Goal: Task Accomplishment & Management: Use online tool/utility

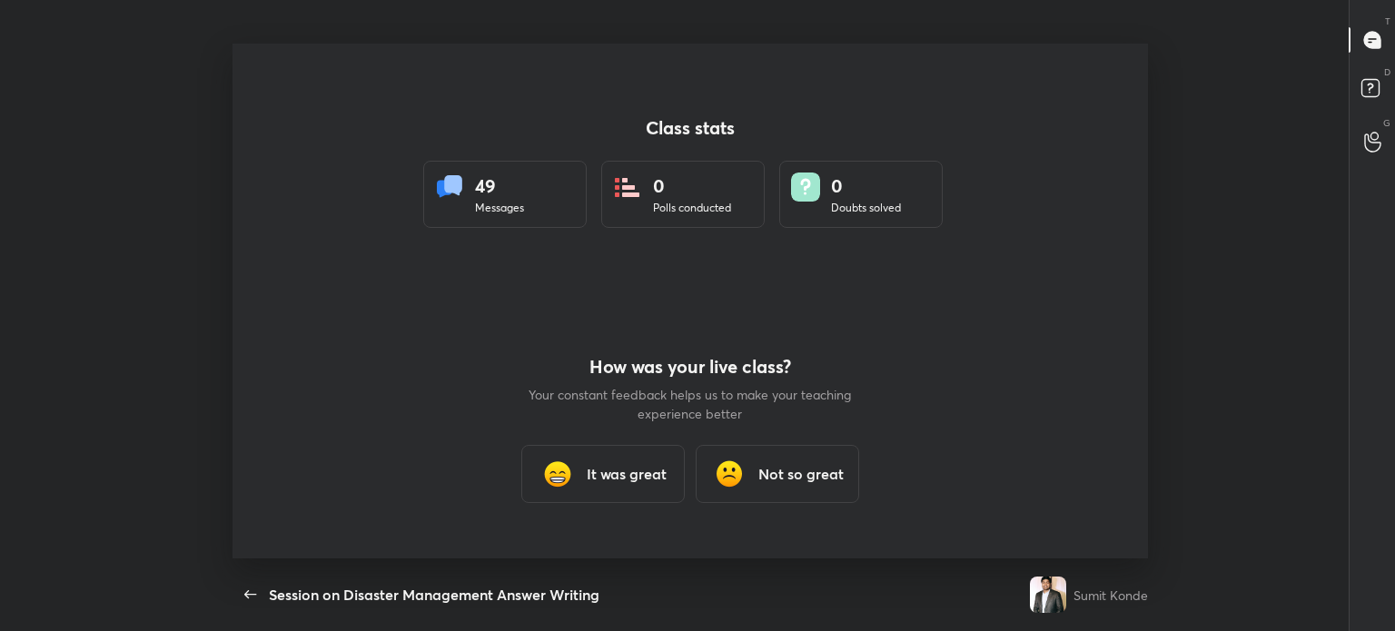
scroll to position [5, 0]
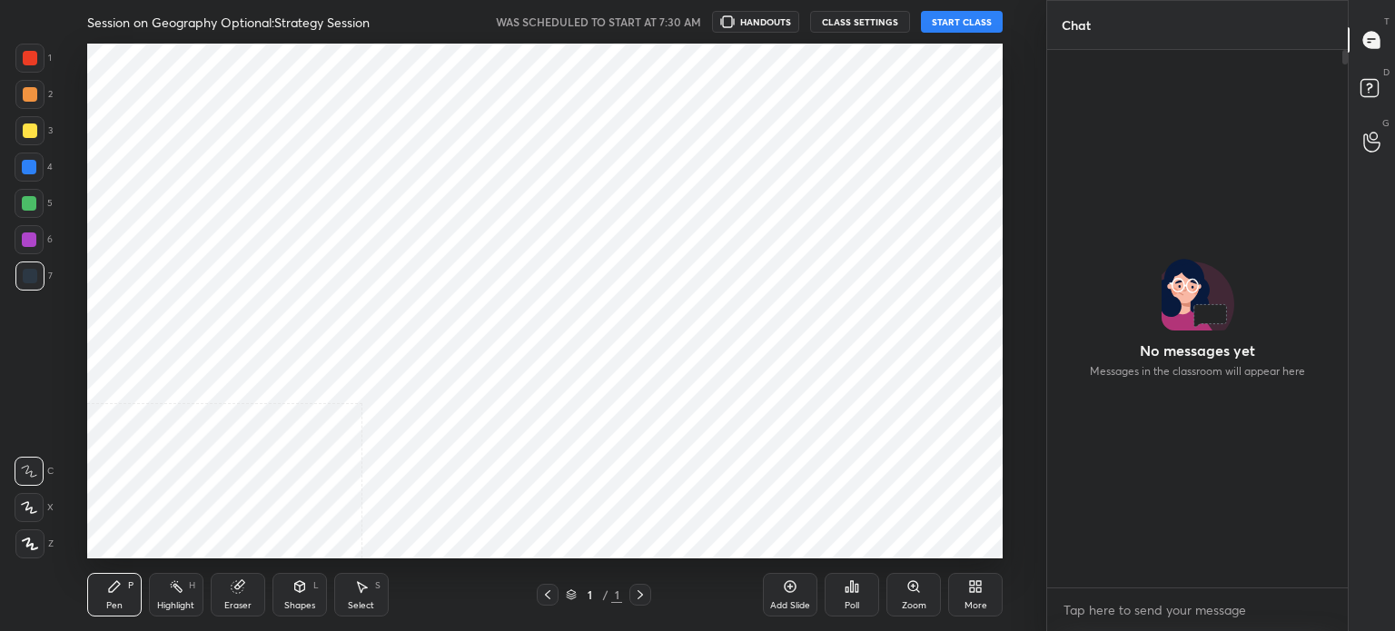
scroll to position [90318, 89860]
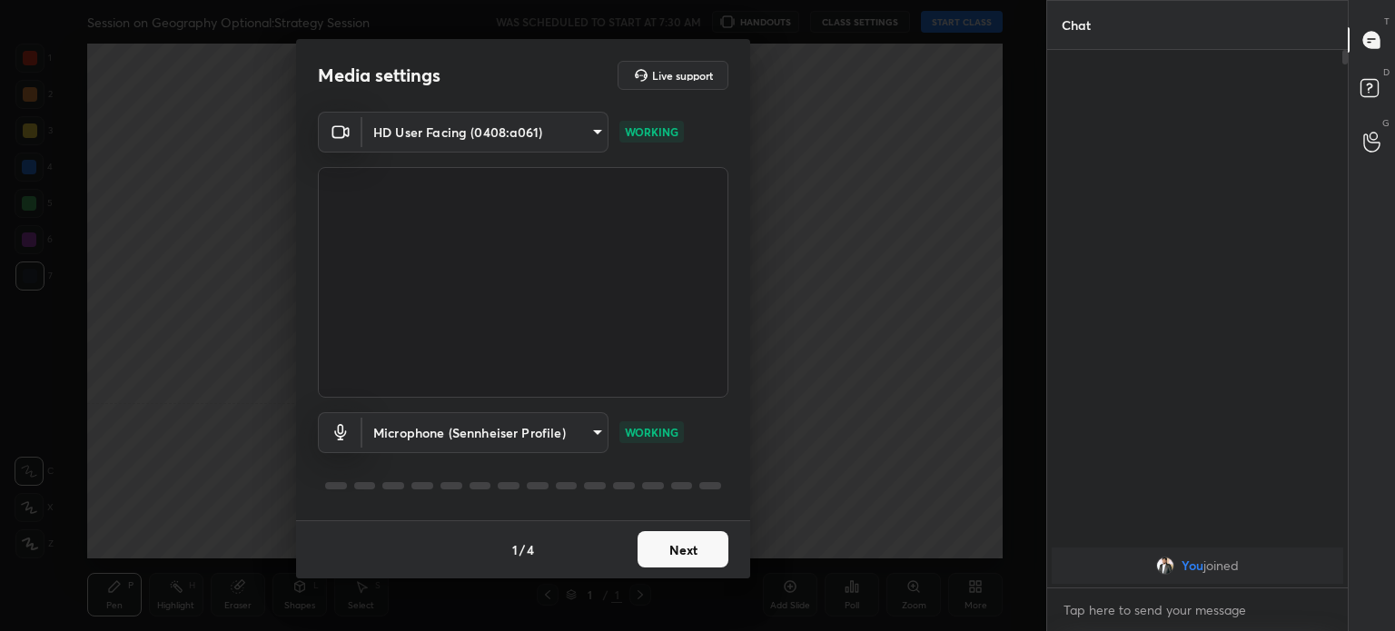
click at [672, 558] on button "Next" at bounding box center [683, 549] width 91 height 36
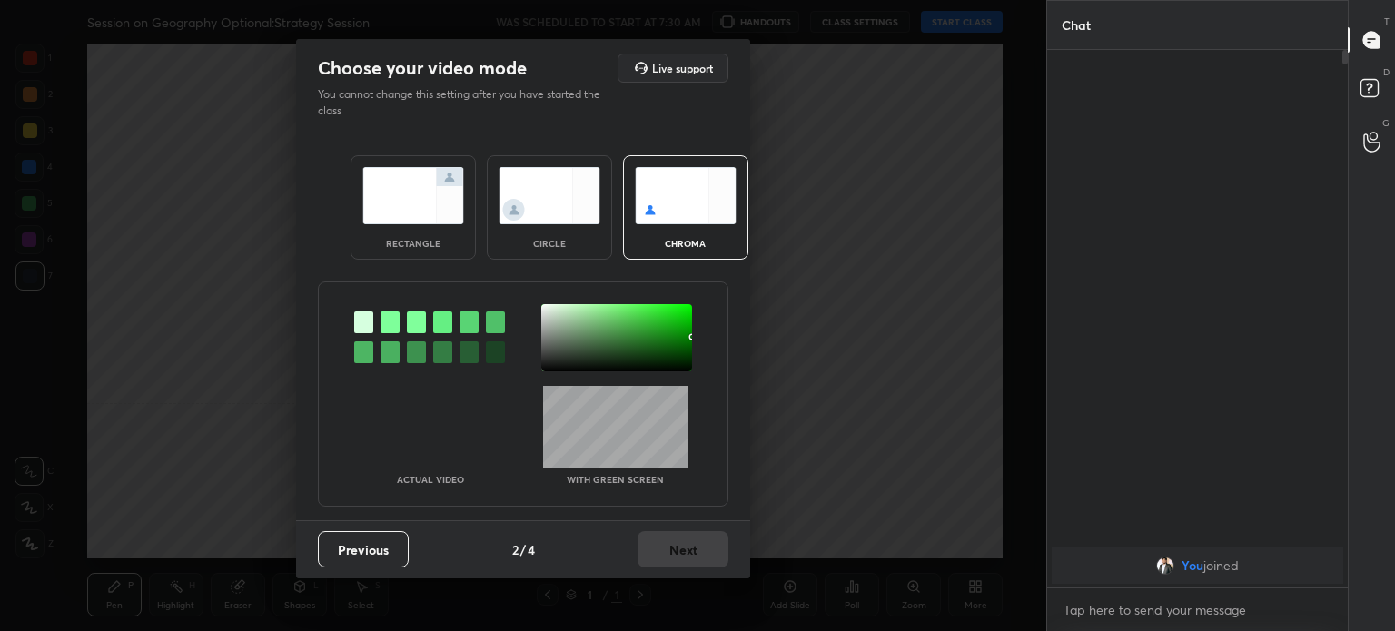
click at [534, 226] on div "circle" at bounding box center [549, 207] width 125 height 104
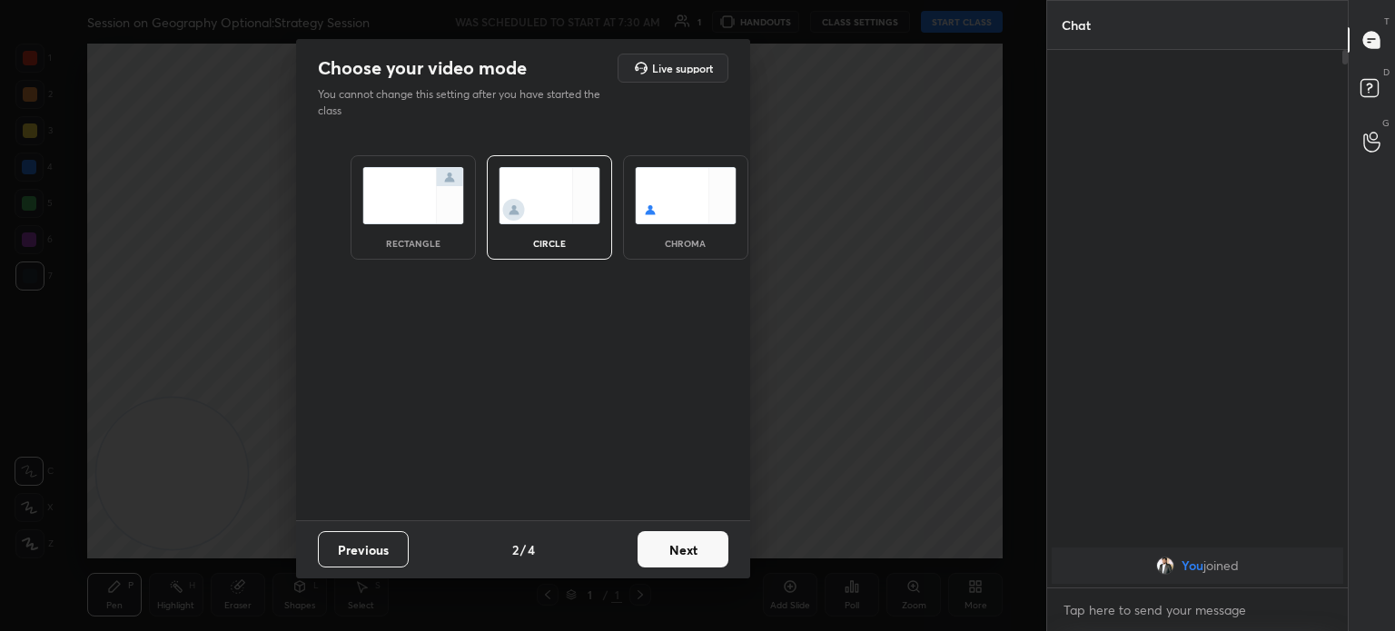
click at [675, 531] on button "Next" at bounding box center [683, 549] width 91 height 36
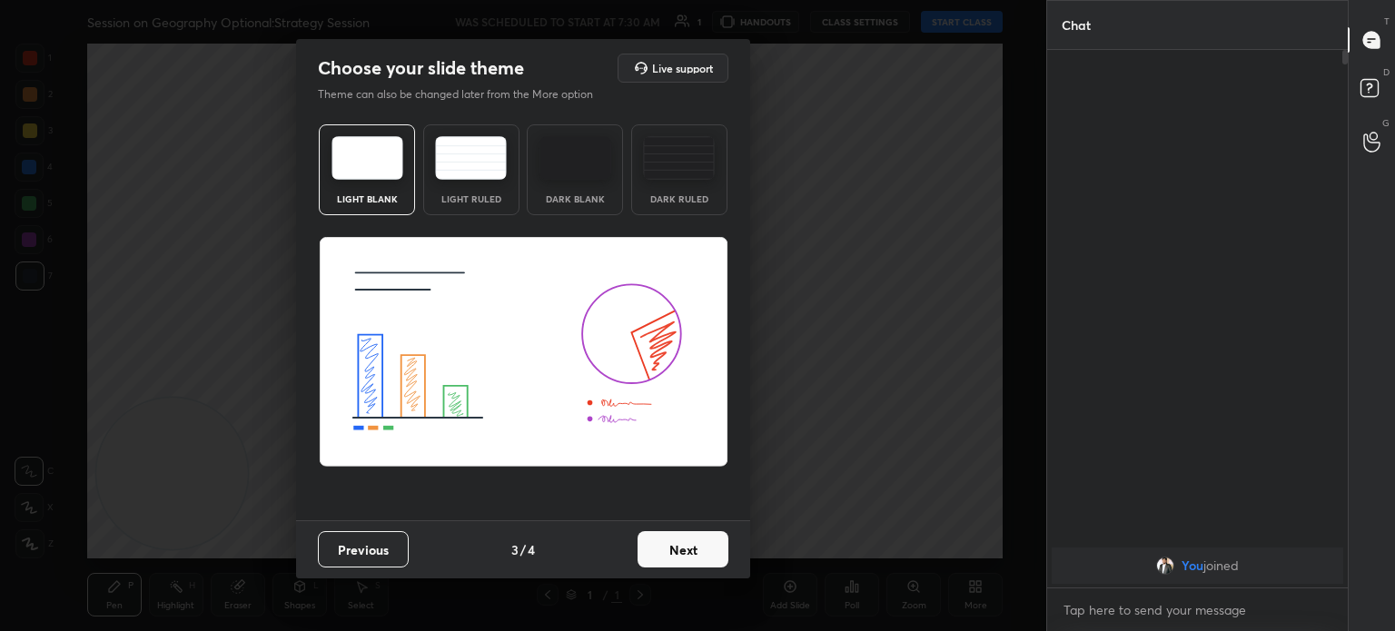
click at [679, 543] on button "Next" at bounding box center [683, 549] width 91 height 36
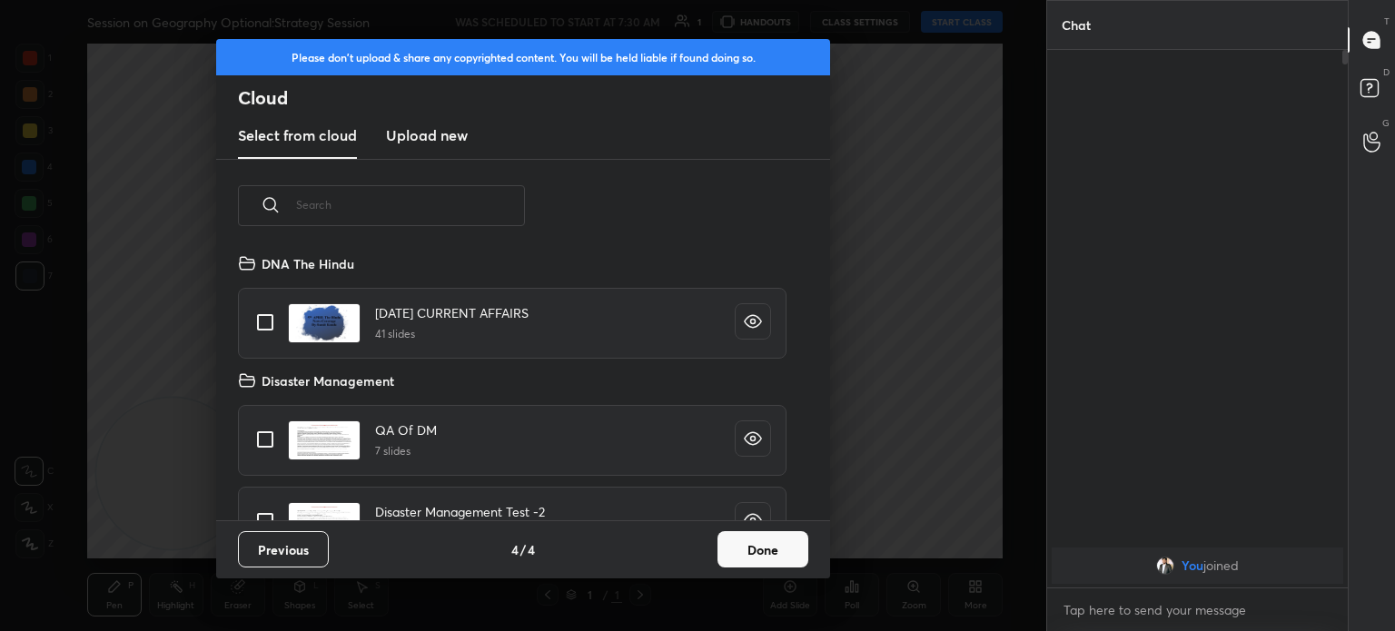
scroll to position [269, 583]
click at [798, 537] on button "Done" at bounding box center [763, 549] width 91 height 36
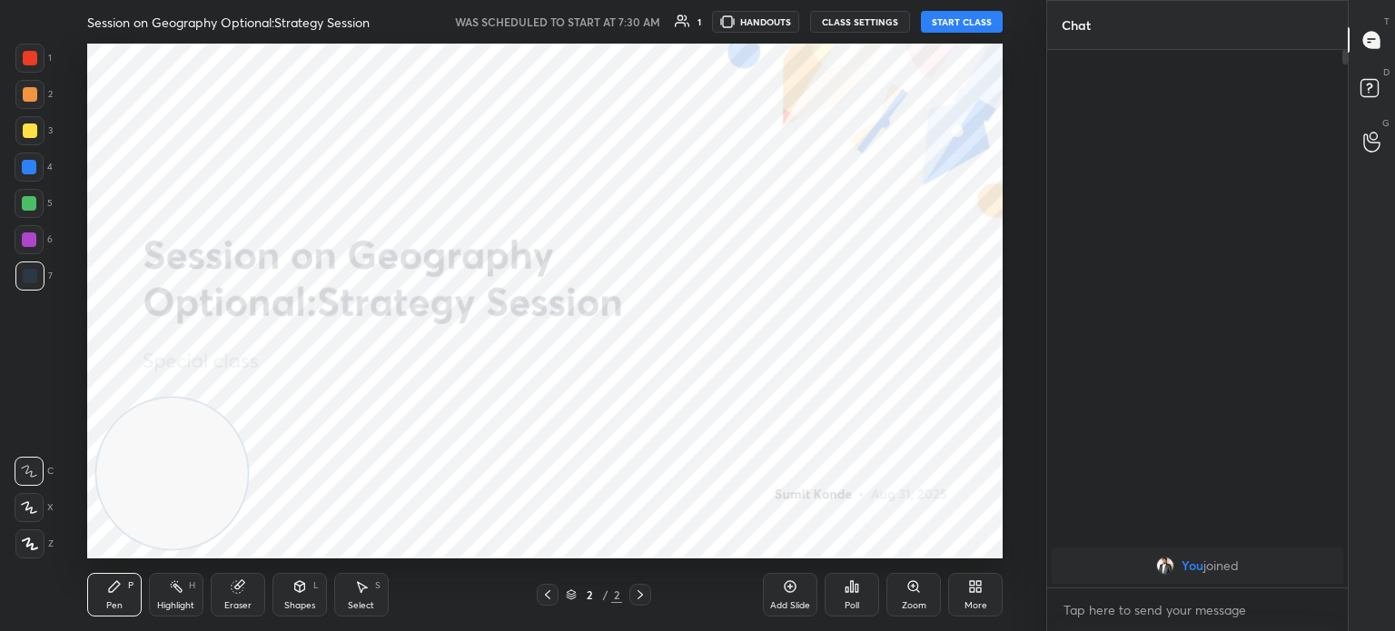
click at [781, 588] on div "Add Slide" at bounding box center [790, 595] width 55 height 44
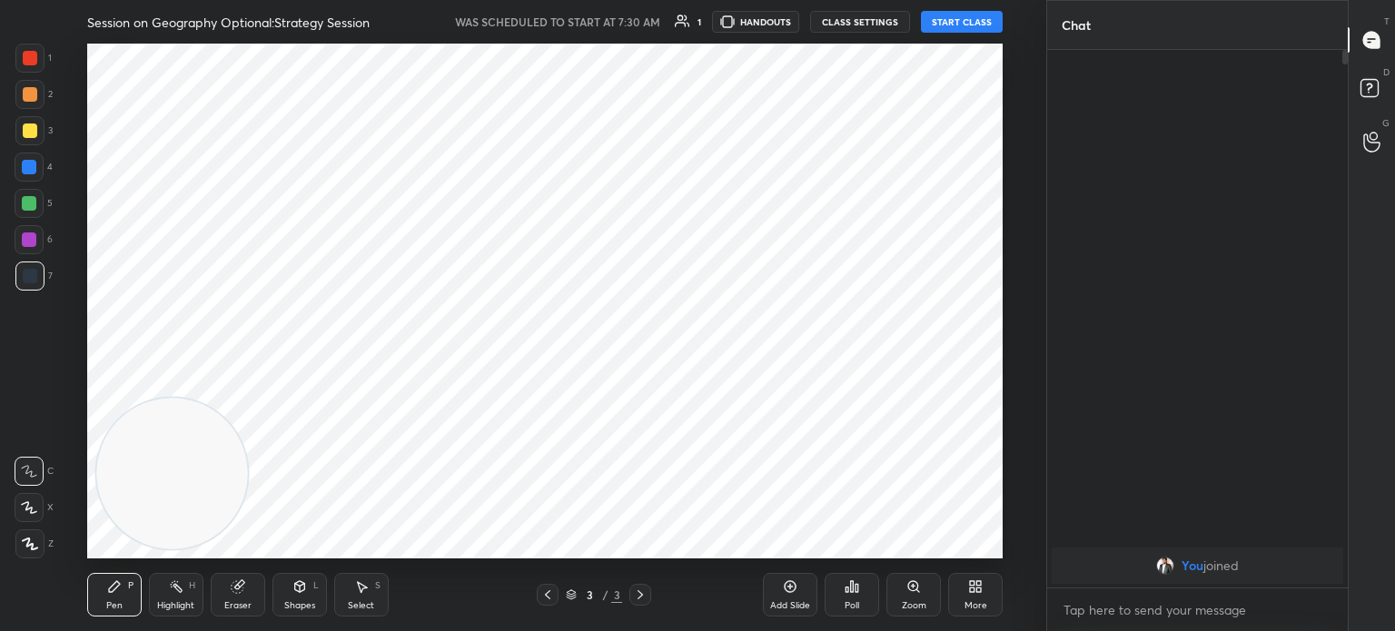
click at [850, 21] on button "CLASS SETTINGS" at bounding box center [860, 22] width 100 height 22
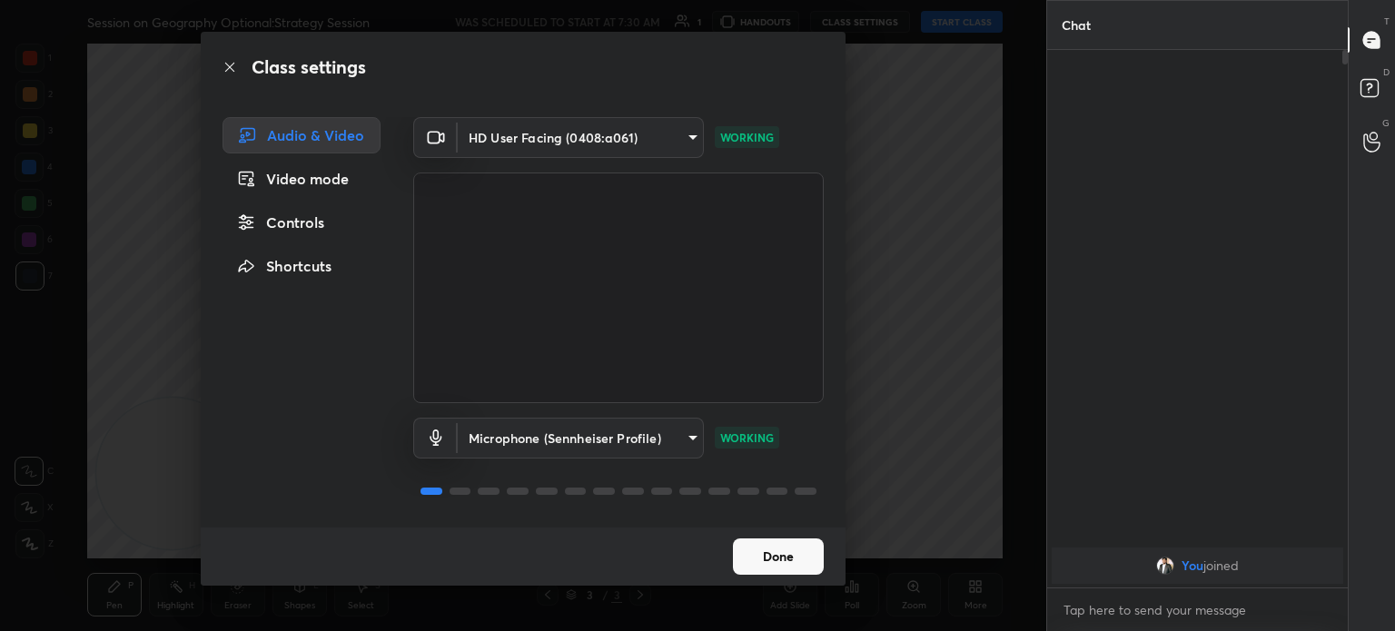
click at [294, 227] on div "Controls" at bounding box center [302, 222] width 158 height 36
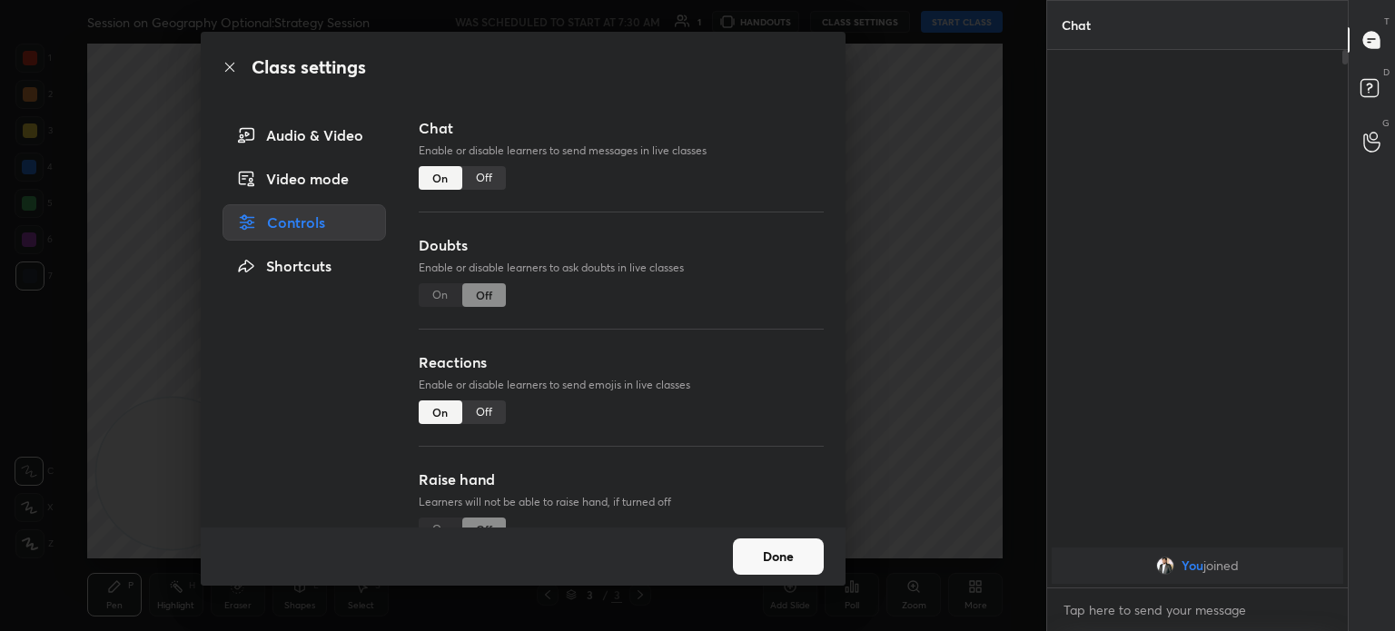
click at [481, 170] on div "Off" at bounding box center [484, 178] width 44 height 24
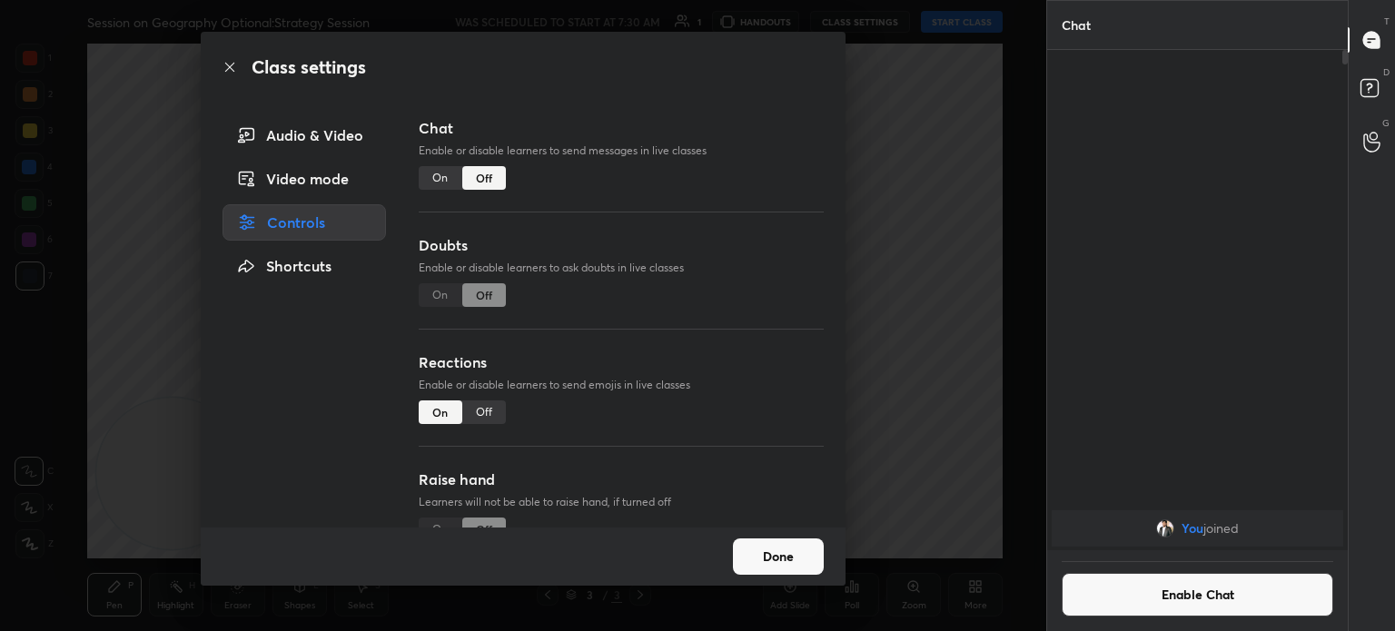
click at [778, 572] on button "Done" at bounding box center [778, 557] width 91 height 36
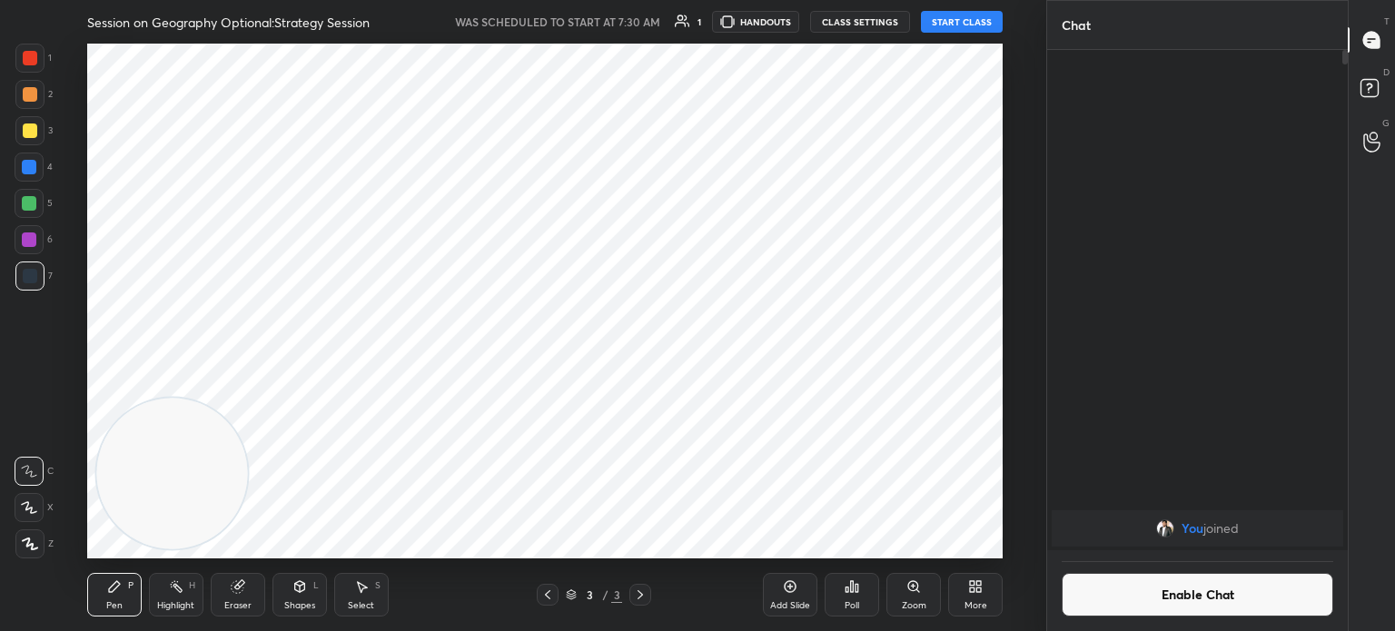
click at [958, 23] on button "START CLASS" at bounding box center [962, 22] width 82 height 22
click at [775, 28] on button "mute" at bounding box center [773, 22] width 65 height 22
click at [970, 25] on button "End Class" at bounding box center [965, 22] width 74 height 22
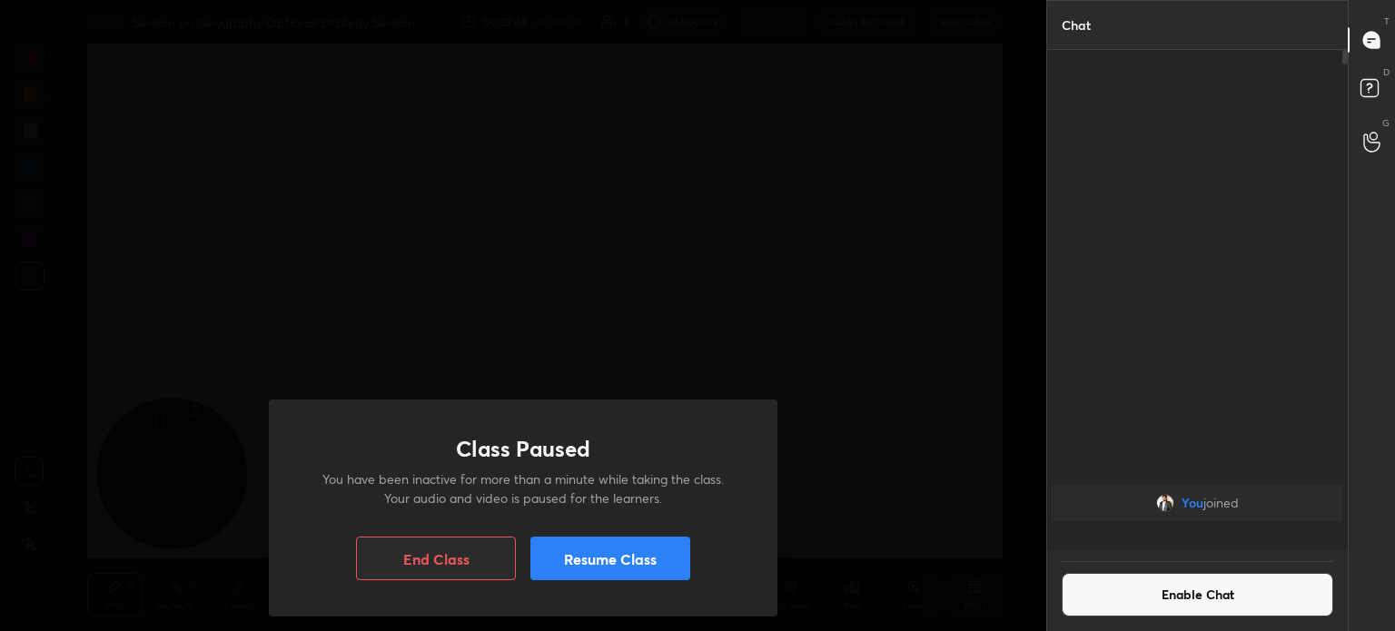
scroll to position [496, 295]
